Goal: Information Seeking & Learning: Learn about a topic

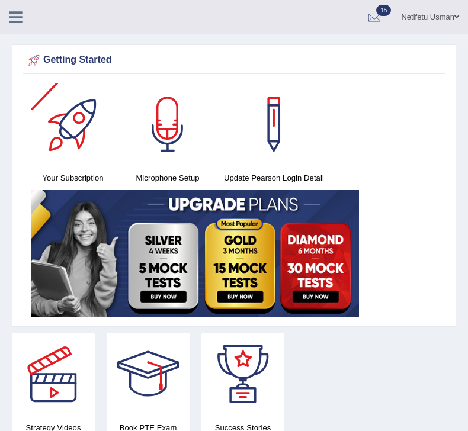
click at [11, 19] on icon at bounding box center [16, 16] width 14 height 15
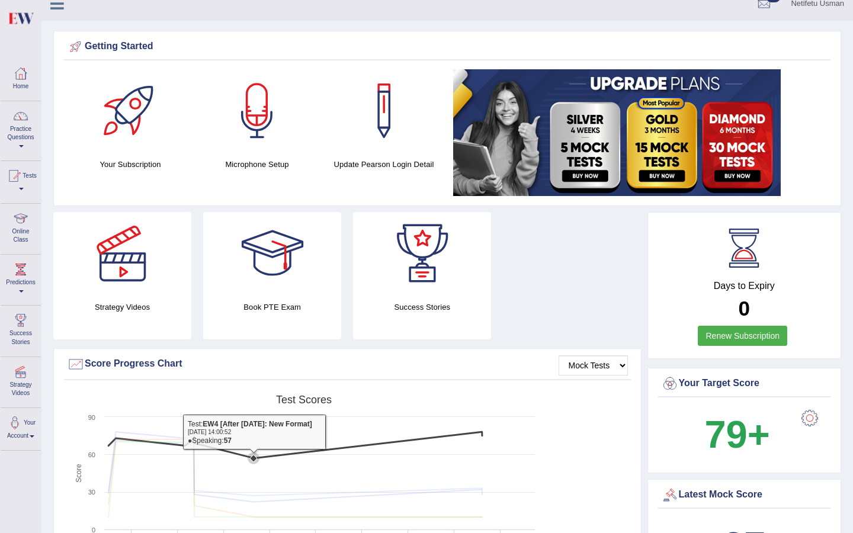
scroll to position [14, 0]
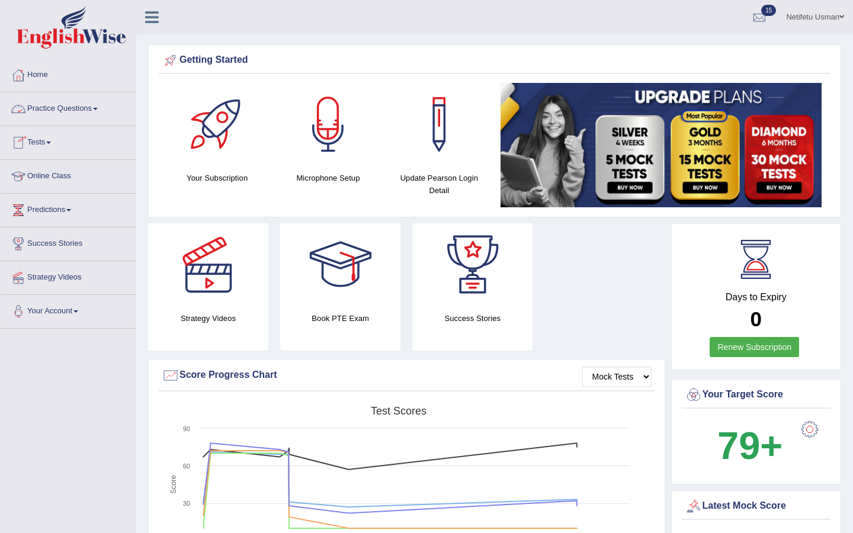
click at [102, 107] on link "Practice Questions" at bounding box center [68, 107] width 135 height 30
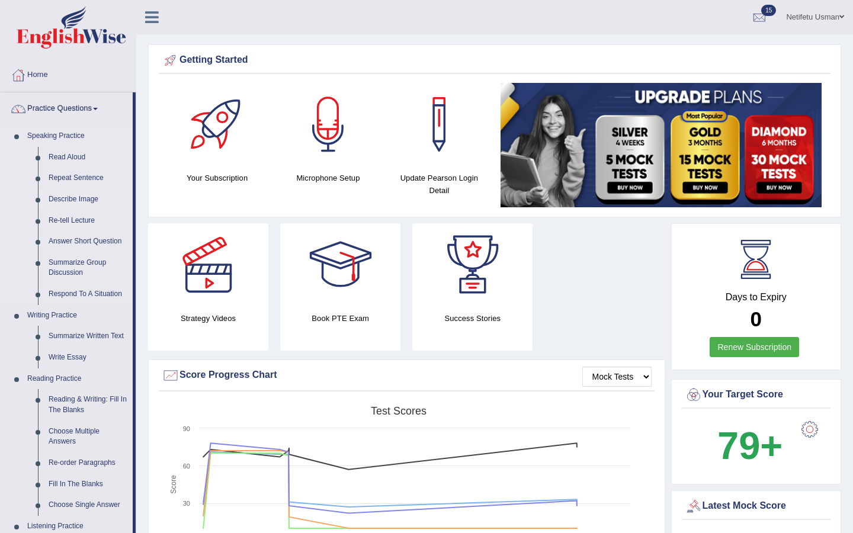
click at [53, 189] on link "Describe Image" at bounding box center [87, 199] width 89 height 21
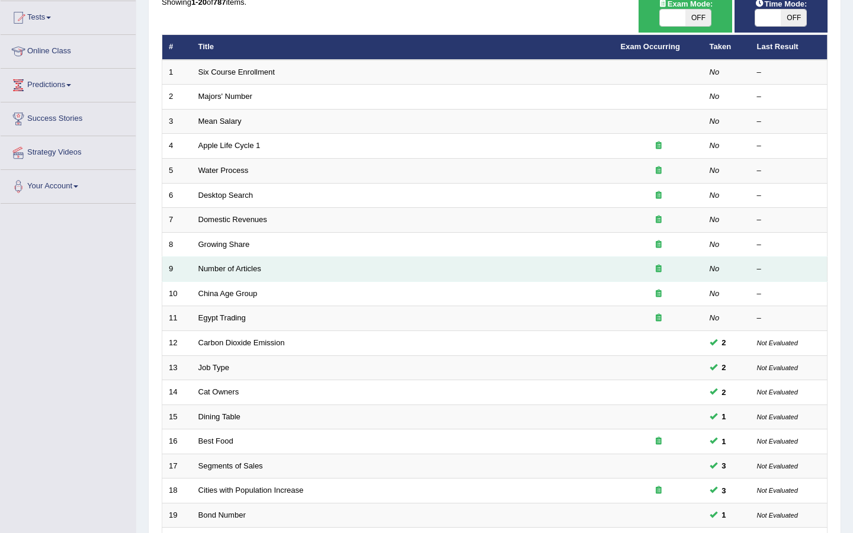
scroll to position [251, 0]
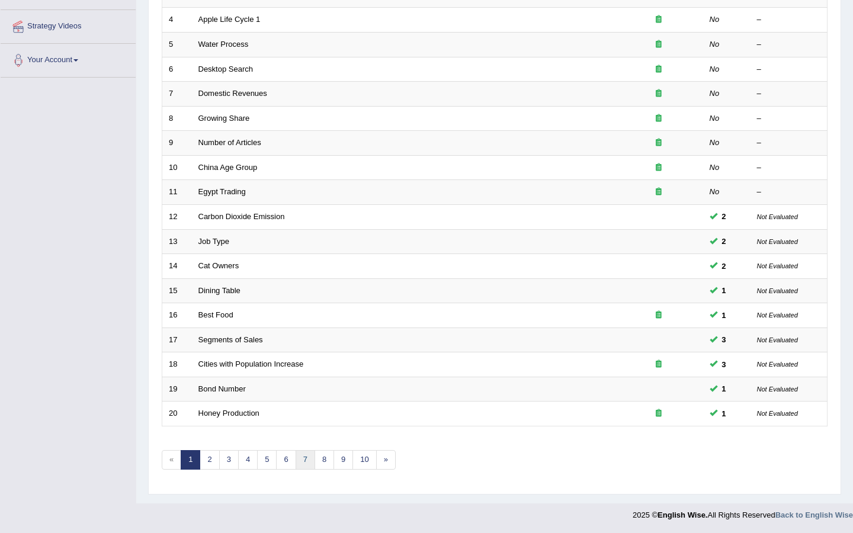
click at [297, 464] on link "7" at bounding box center [306, 460] width 20 height 20
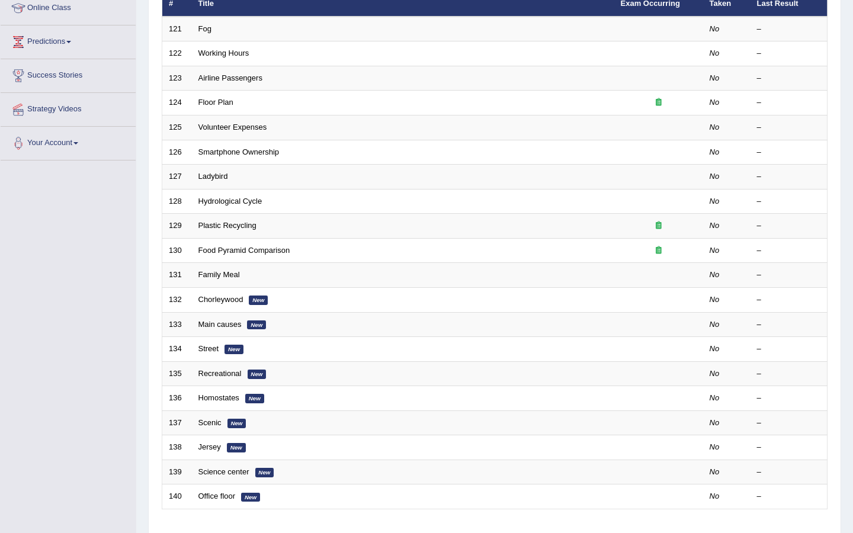
scroll to position [251, 0]
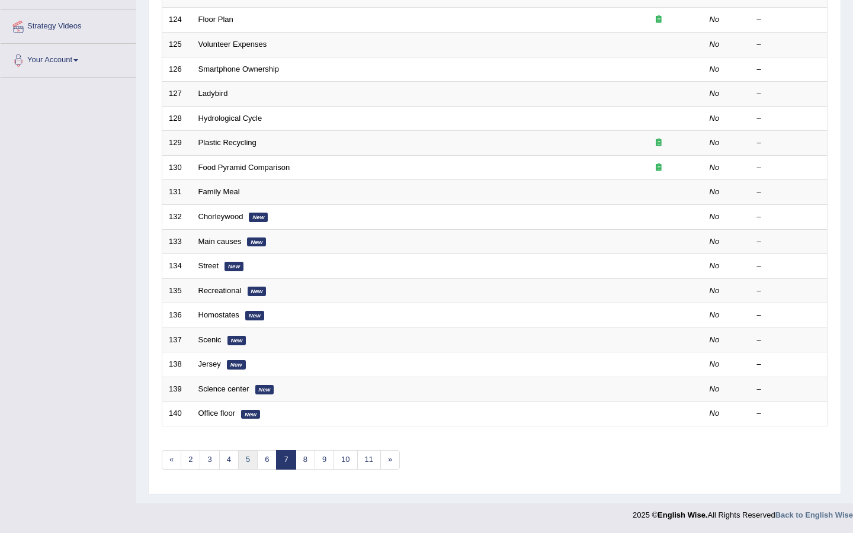
click at [250, 461] on link "5" at bounding box center [248, 460] width 20 height 20
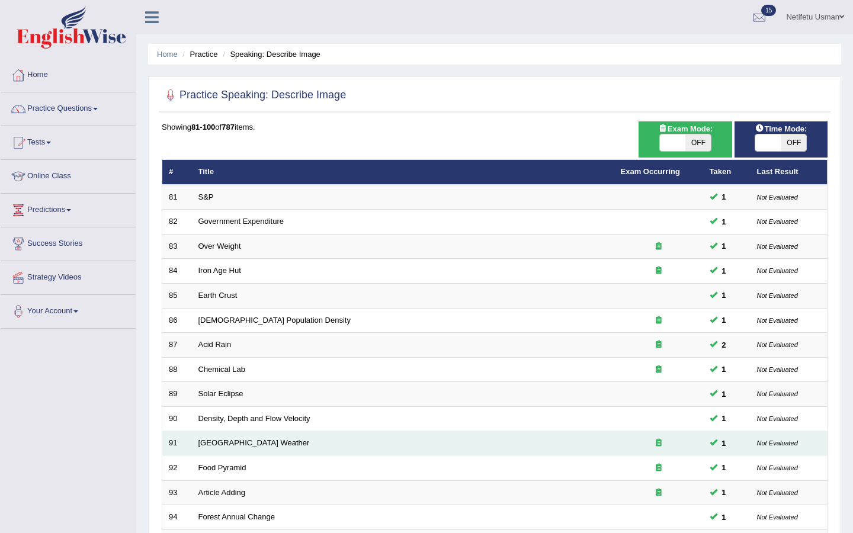
scroll to position [251, 0]
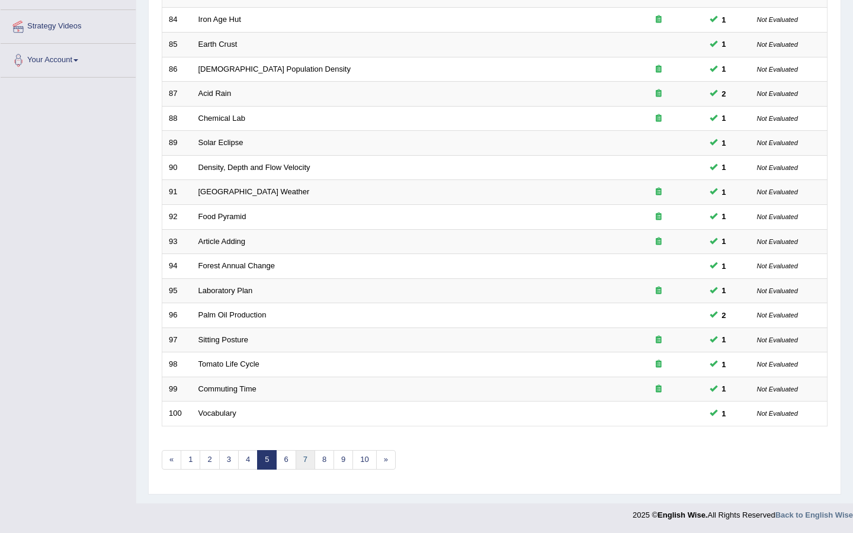
click at [306, 458] on link "7" at bounding box center [306, 460] width 20 height 20
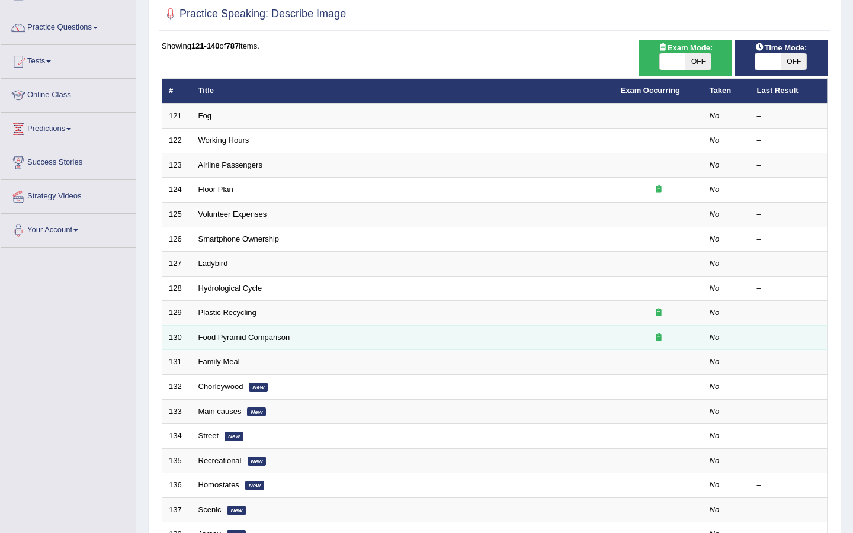
scroll to position [106, 0]
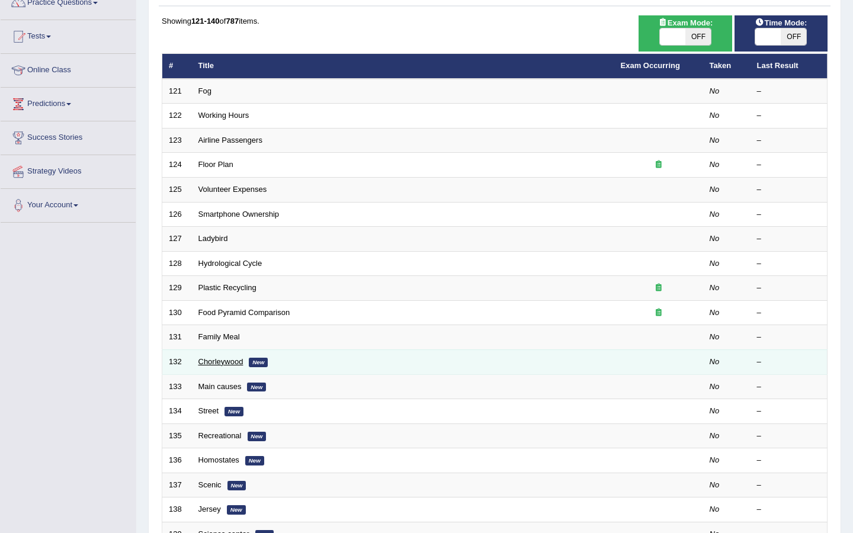
click at [220, 361] on link "Chorleywood" at bounding box center [220, 361] width 45 height 9
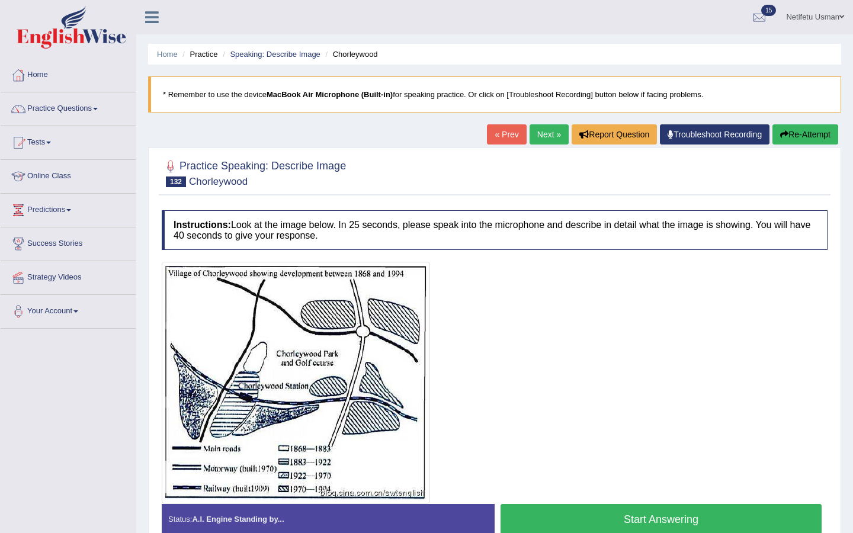
click at [544, 129] on link "Next »" at bounding box center [549, 134] width 39 height 20
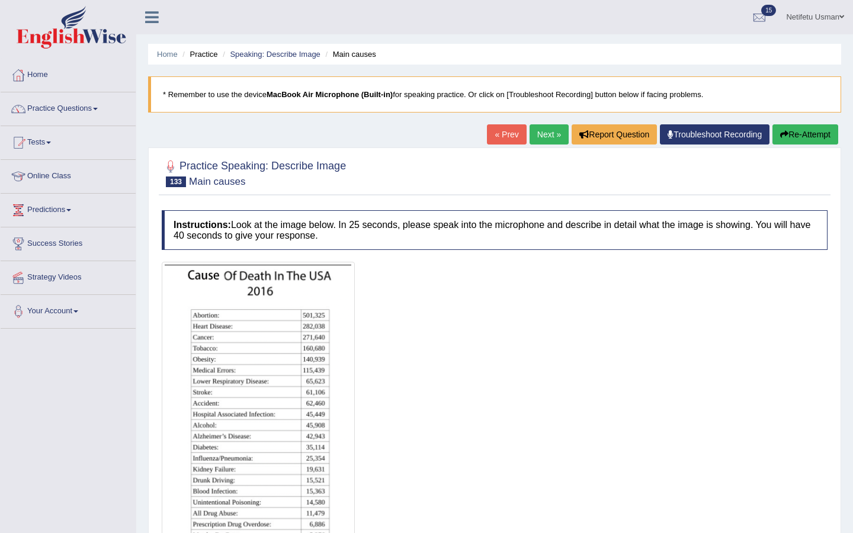
click at [543, 132] on link "Next »" at bounding box center [549, 134] width 39 height 20
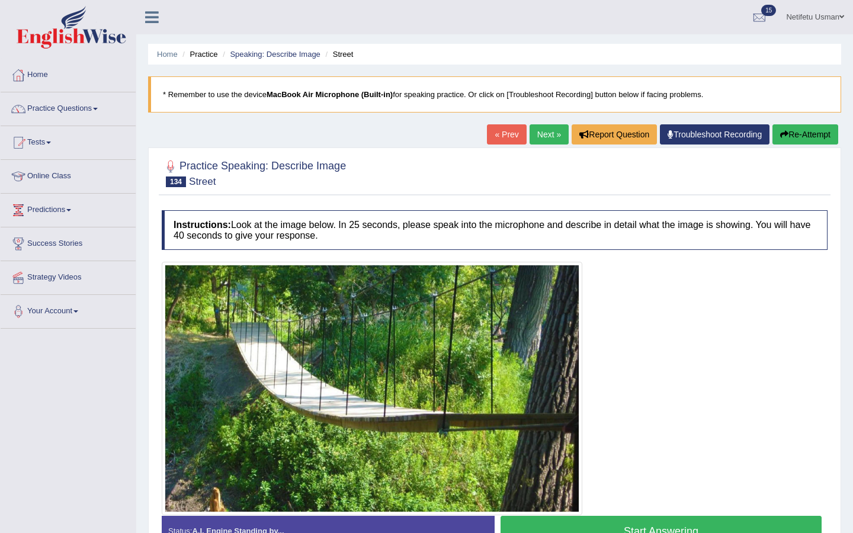
click at [546, 130] on link "Next »" at bounding box center [549, 134] width 39 height 20
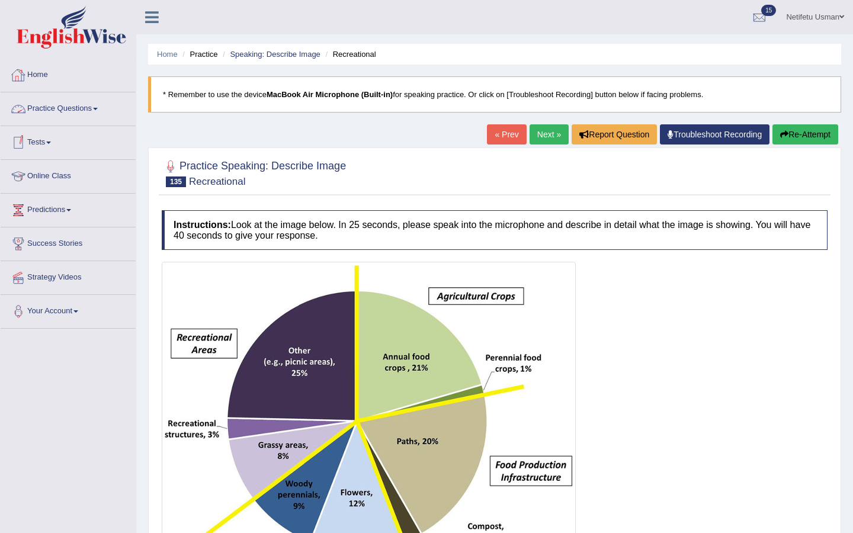
click at [39, 78] on link "Home" at bounding box center [68, 74] width 135 height 30
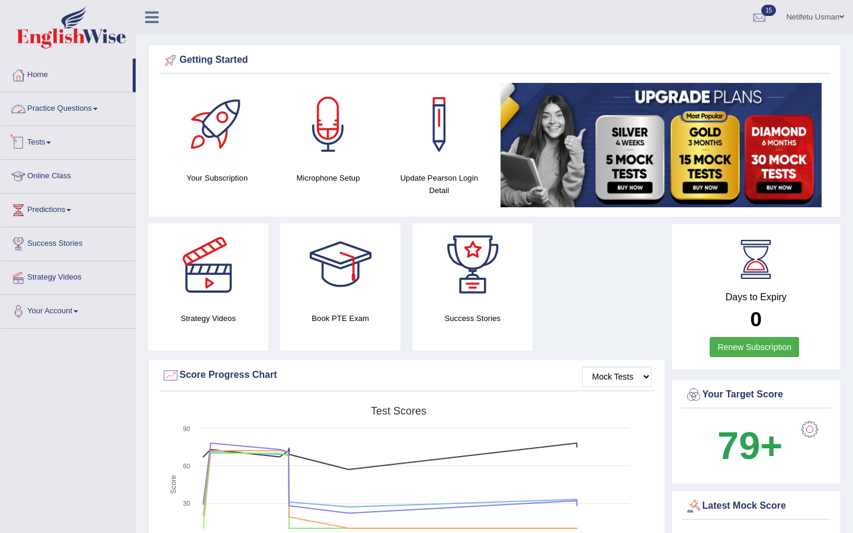
click at [58, 113] on link "Practice Questions" at bounding box center [68, 107] width 135 height 30
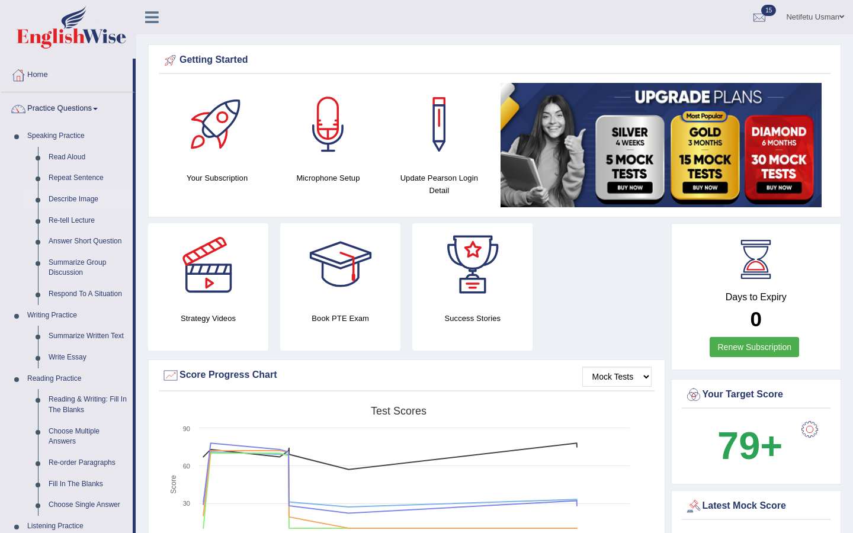
click at [62, 197] on link "Describe Image" at bounding box center [87, 199] width 89 height 21
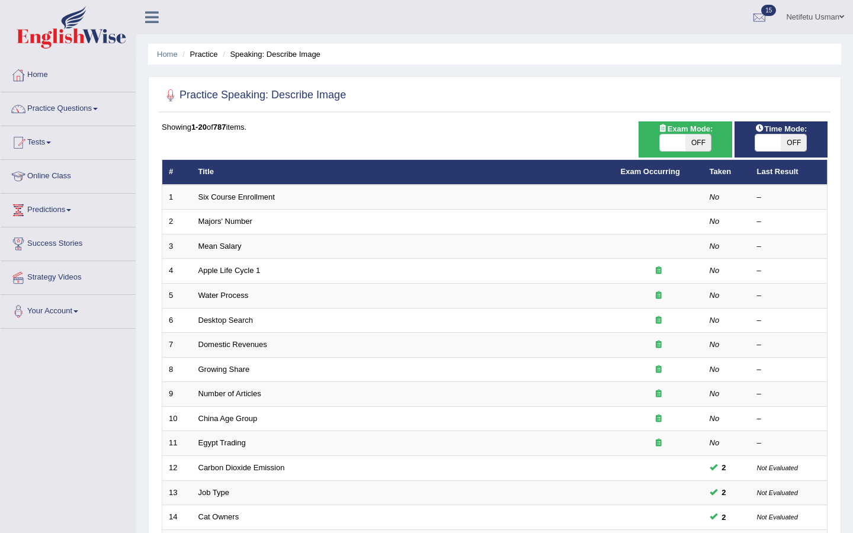
click at [696, 137] on span "OFF" at bounding box center [697, 142] width 25 height 17
checkbox input "true"
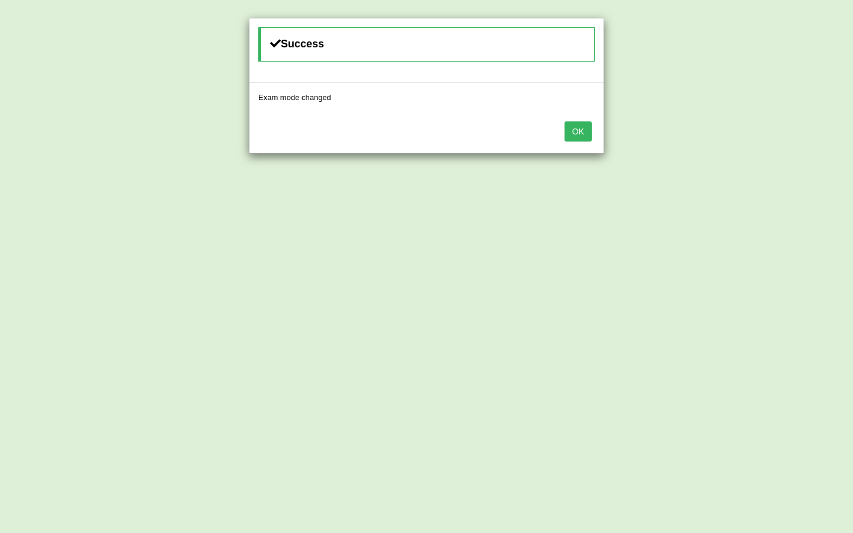
click at [586, 132] on button "OK" at bounding box center [578, 131] width 27 height 20
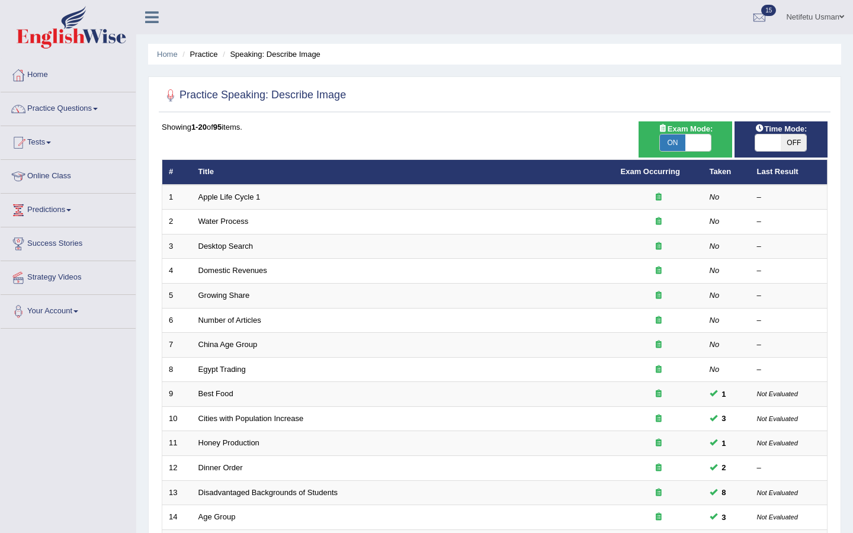
click at [798, 147] on span "OFF" at bounding box center [793, 142] width 25 height 17
checkbox input "true"
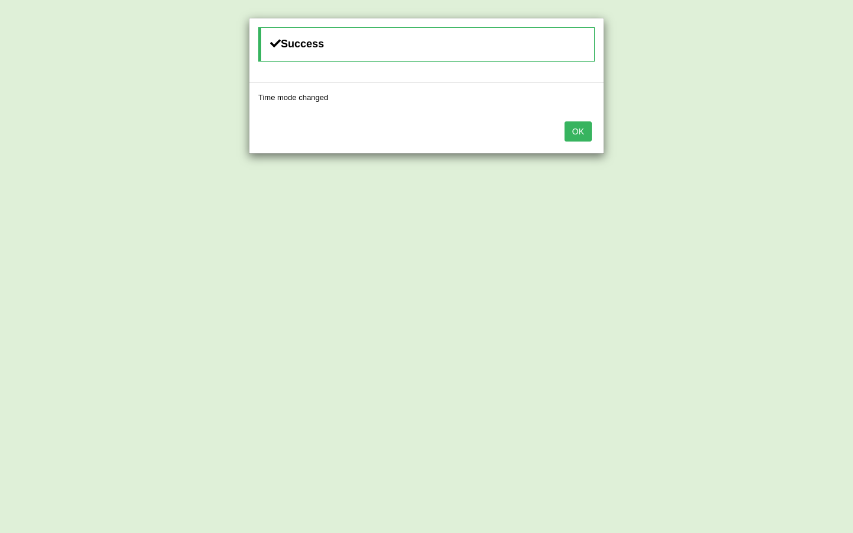
click at [585, 126] on button "OK" at bounding box center [578, 131] width 27 height 20
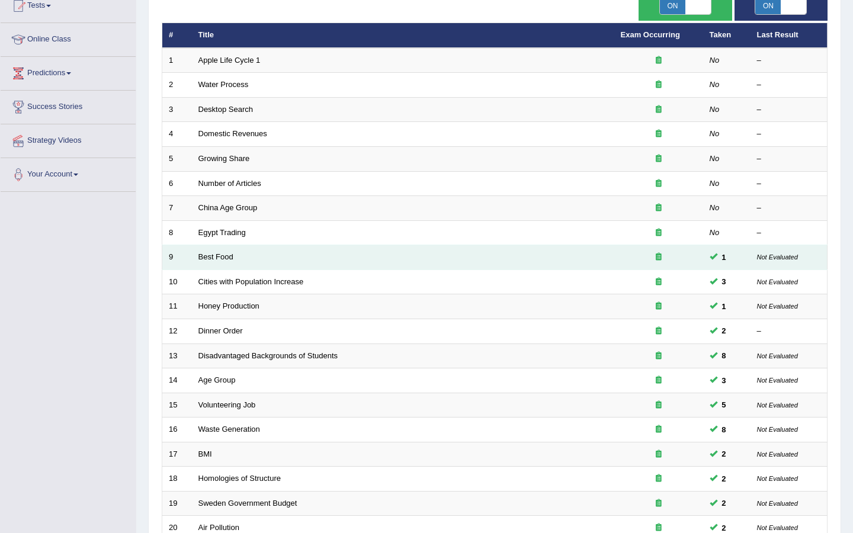
scroll to position [251, 0]
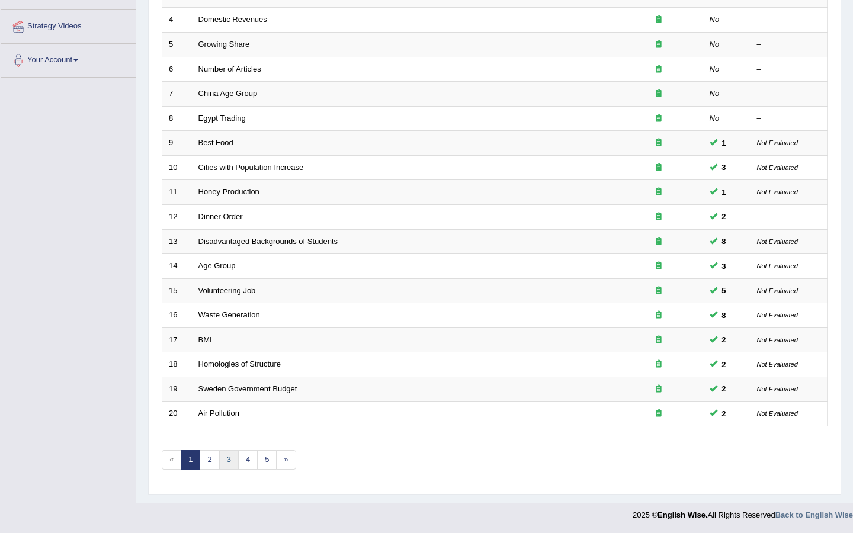
click at [231, 462] on link "3" at bounding box center [229, 460] width 20 height 20
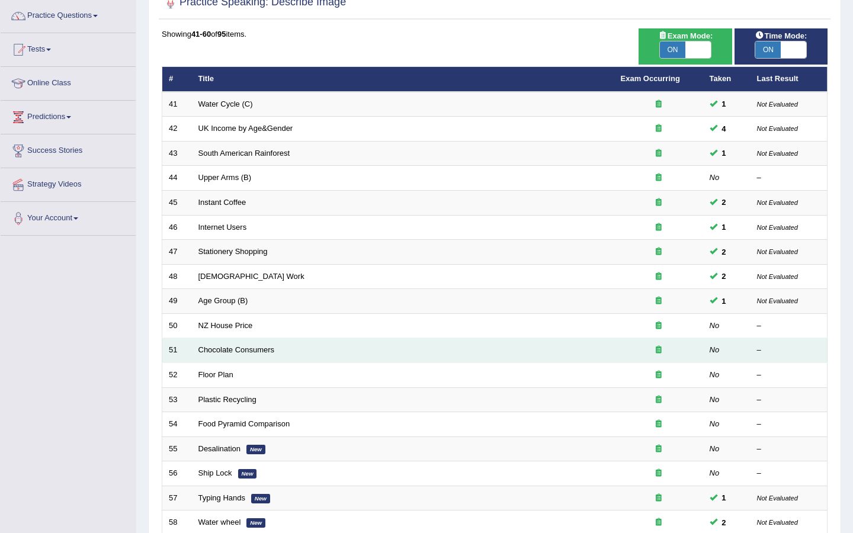
scroll to position [251, 0]
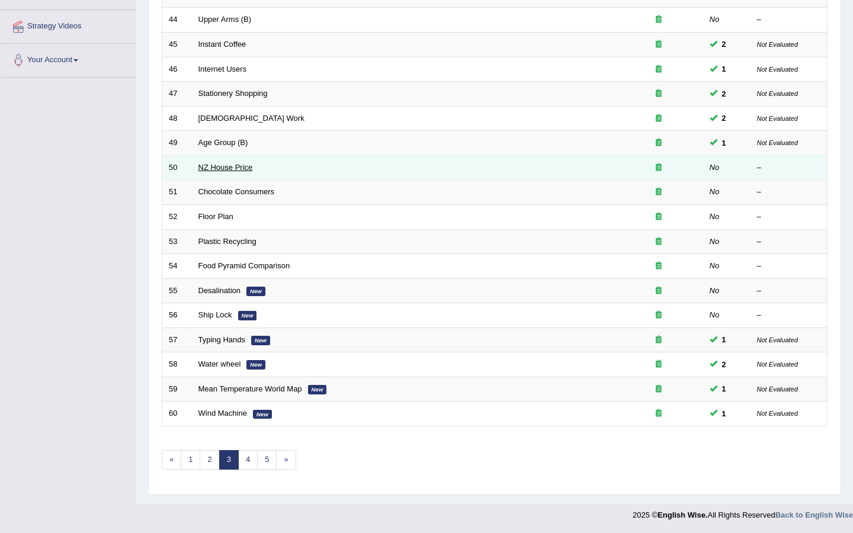
click at [209, 168] on link "NZ House Price" at bounding box center [225, 167] width 55 height 9
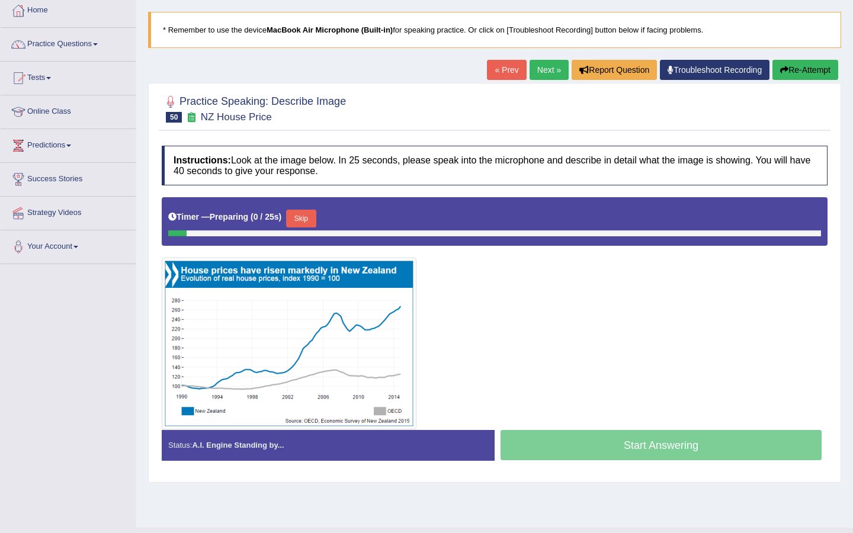
scroll to position [74, 0]
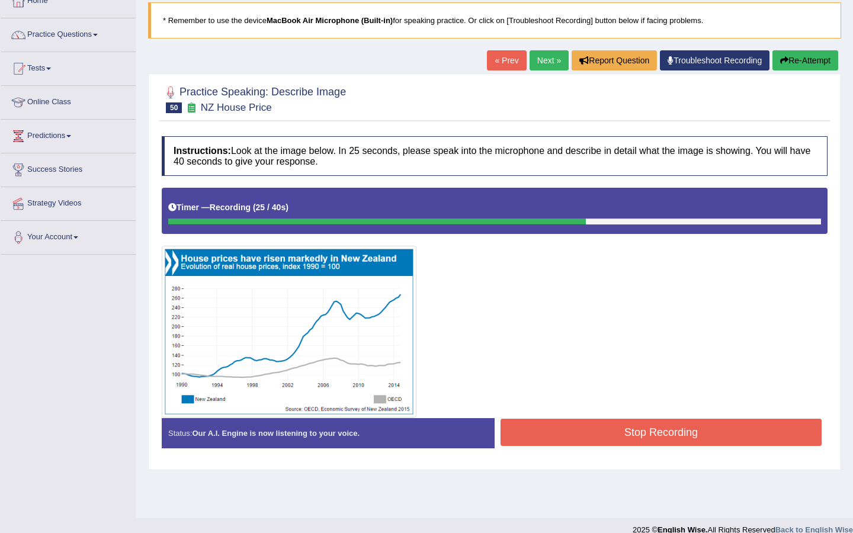
click at [594, 421] on button "Stop Recording" at bounding box center [661, 432] width 321 height 27
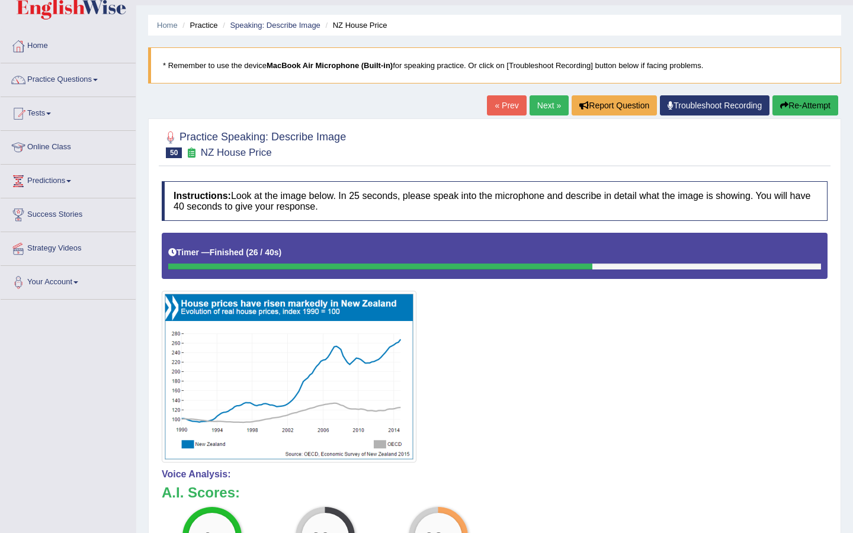
scroll to position [0, 0]
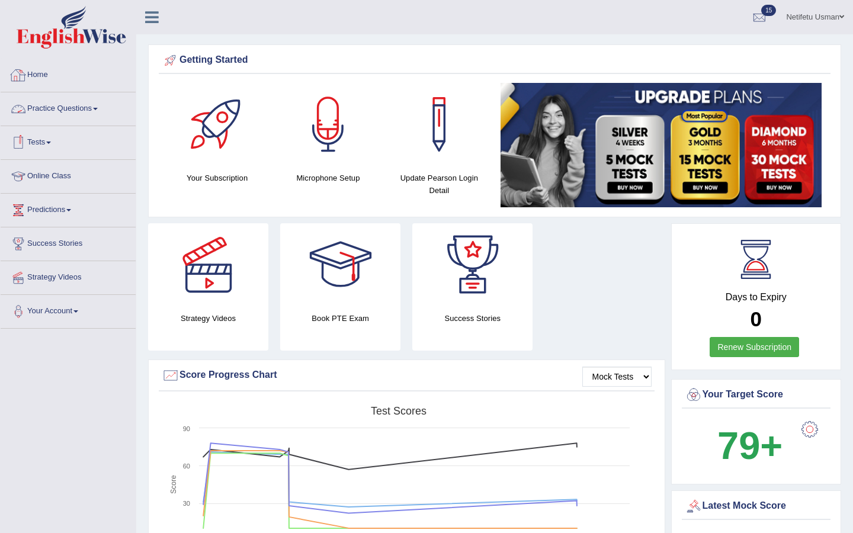
click at [52, 113] on link "Practice Questions" at bounding box center [68, 107] width 135 height 30
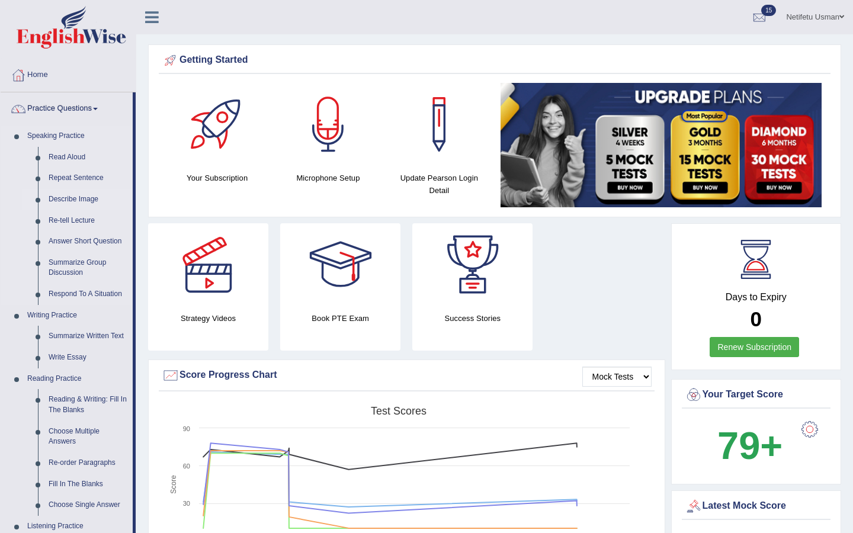
click at [57, 202] on link "Describe Image" at bounding box center [87, 199] width 89 height 21
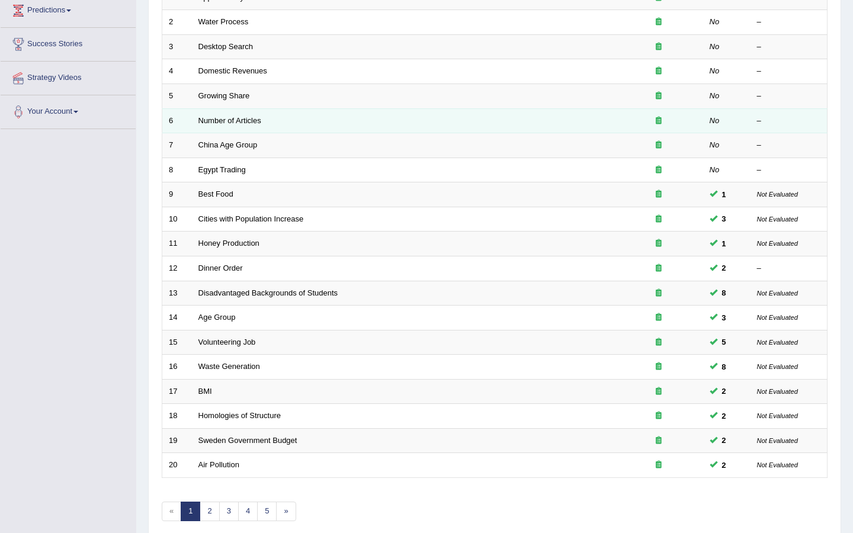
scroll to position [251, 0]
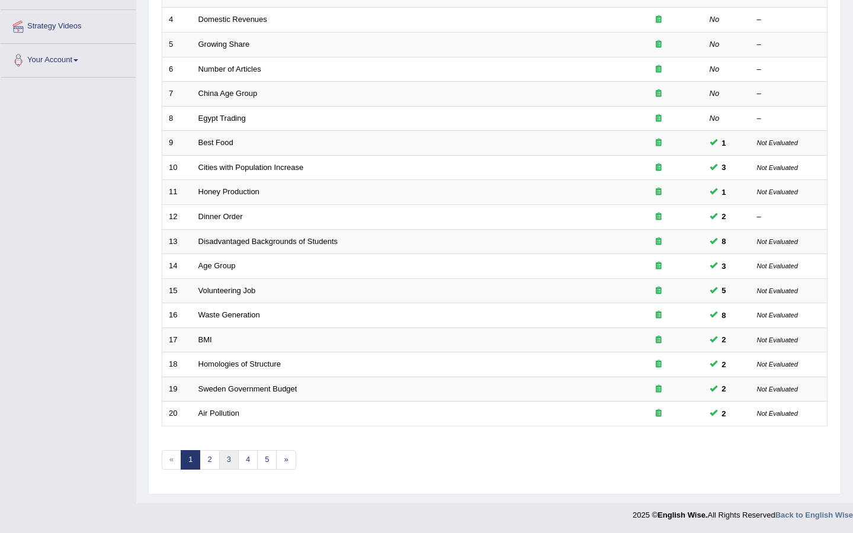
click at [226, 459] on link "3" at bounding box center [229, 460] width 20 height 20
